Goal: Navigation & Orientation: Find specific page/section

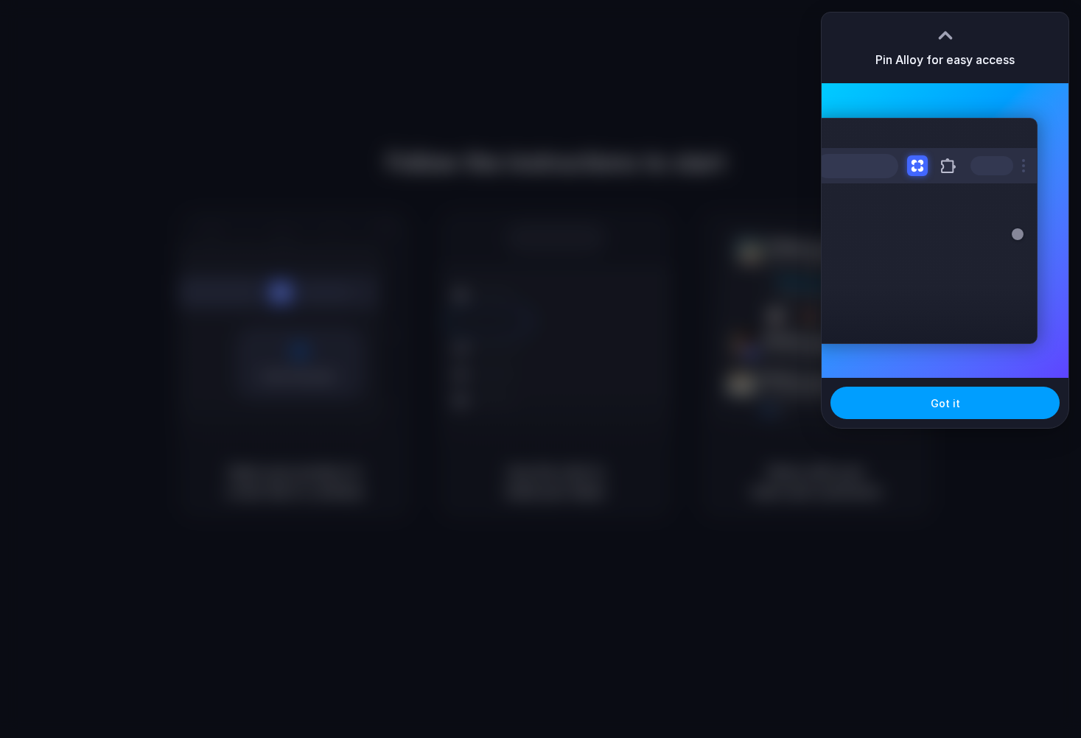
click at [889, 407] on button "Got it" at bounding box center [944, 403] width 229 height 32
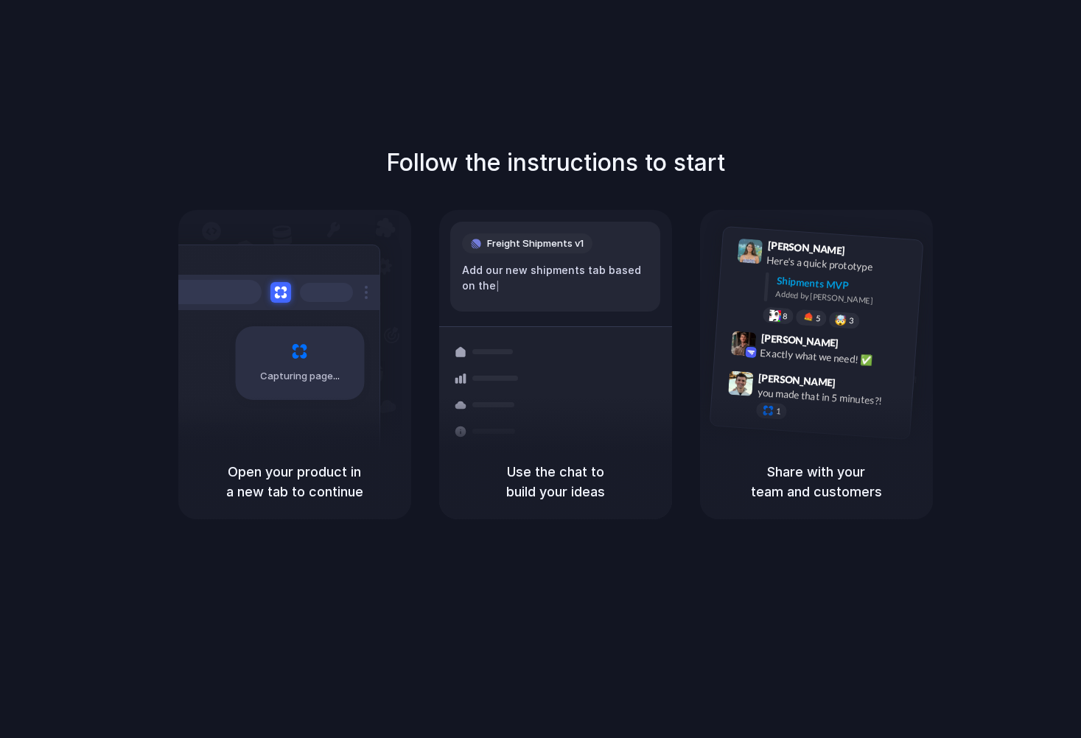
click at [312, 423] on div "Capturing page" at bounding box center [269, 358] width 223 height 226
click at [304, 462] on h5 "Open your product in a new tab to continue" at bounding box center [294, 482] width 197 height 40
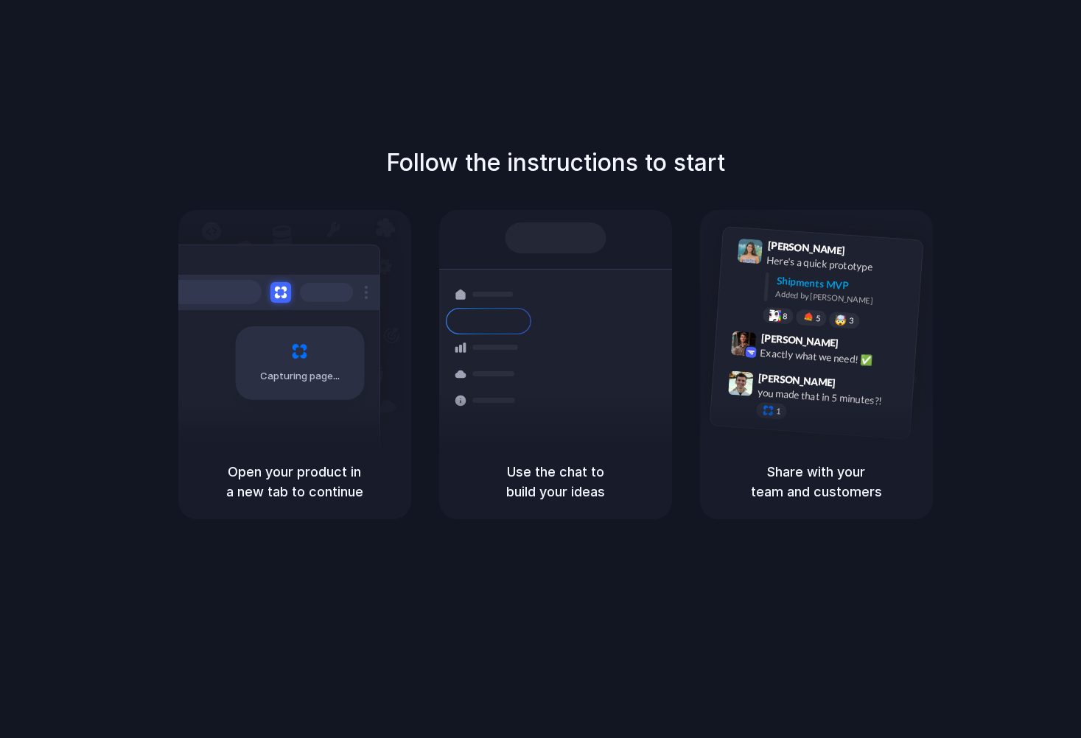
click at [349, 454] on div "Open your product in a new tab to continue" at bounding box center [294, 481] width 233 height 75
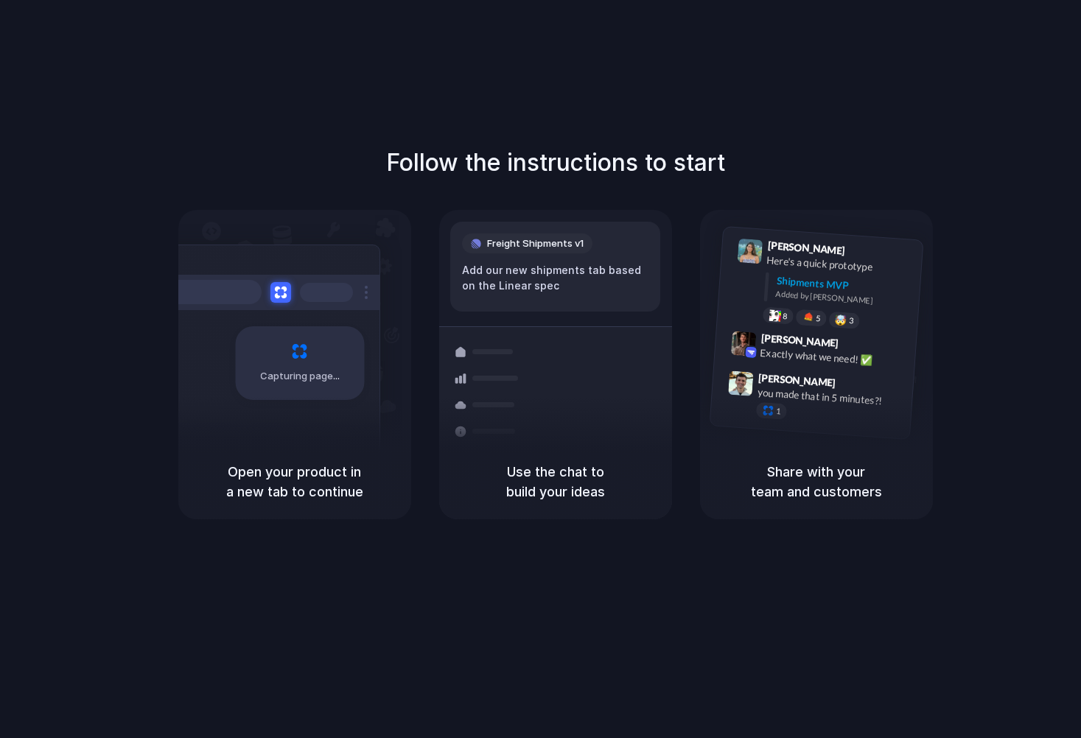
click at [557, 483] on h5 "Use the chat to build your ideas" at bounding box center [555, 482] width 197 height 40
